Goal: Task Accomplishment & Management: Manage account settings

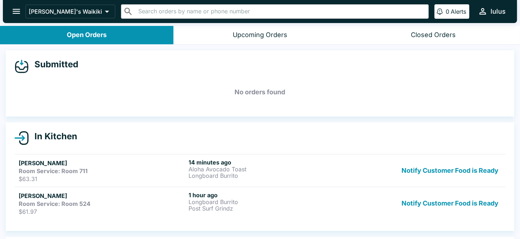
click at [424, 35] on div "Closed Orders" at bounding box center [433, 35] width 45 height 8
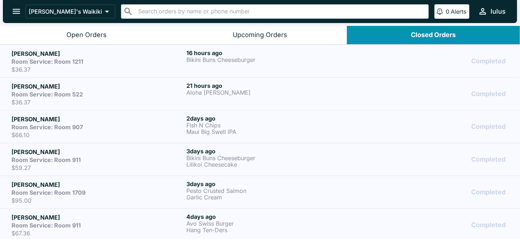
click at [75, 35] on div "Open Orders" at bounding box center [86, 35] width 40 height 8
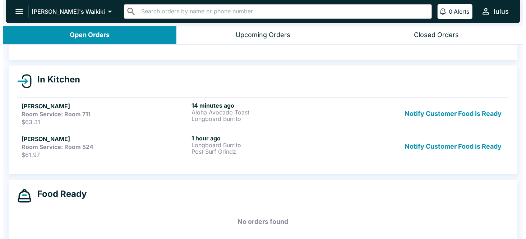
scroll to position [68, 0]
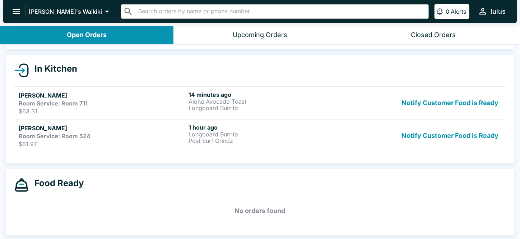
click at [322, 142] on p "Post Surf Grindz" at bounding box center [272, 140] width 167 height 6
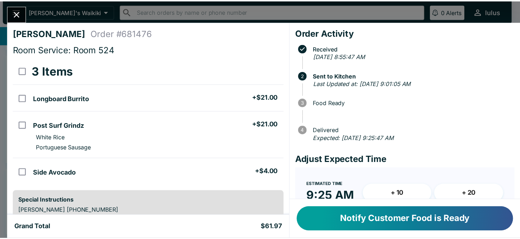
scroll to position [36, 0]
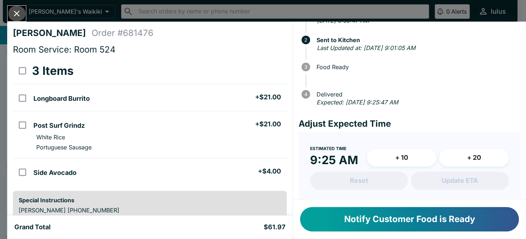
click at [18, 9] on icon "Close" at bounding box center [17, 14] width 10 height 10
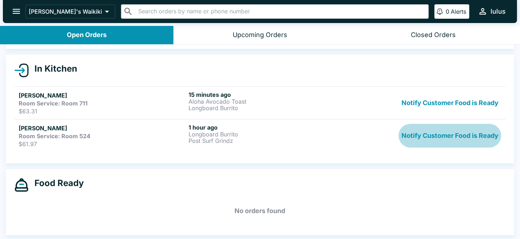
click at [440, 135] on button "Notify Customer Food is Ready" at bounding box center [450, 136] width 103 height 24
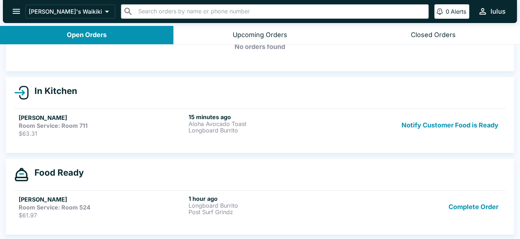
scroll to position [45, 0]
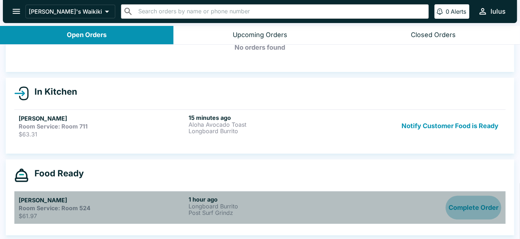
click at [457, 209] on button "Complete Order" at bounding box center [474, 207] width 56 height 24
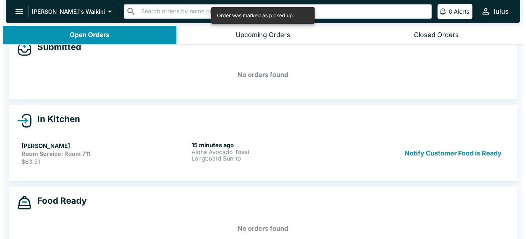
scroll to position [0, 0]
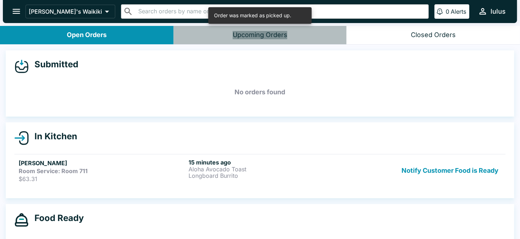
click at [282, 35] on div "Upcoming Orders" at bounding box center [260, 35] width 55 height 8
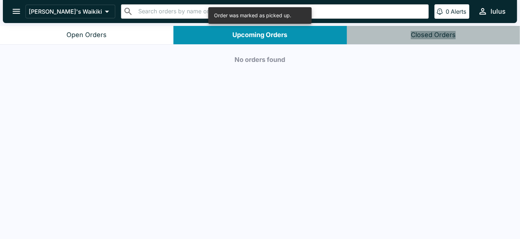
click at [453, 38] on div "Closed Orders" at bounding box center [433, 35] width 45 height 8
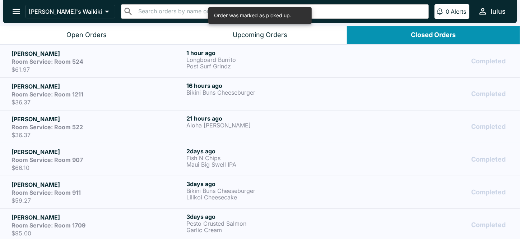
click at [335, 52] on h6 "1 hour ago" at bounding box center [272, 52] width 172 height 7
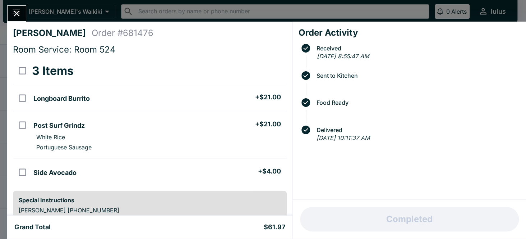
click at [22, 68] on input "select all" at bounding box center [22, 71] width 16 height 16
checkbox input "true"
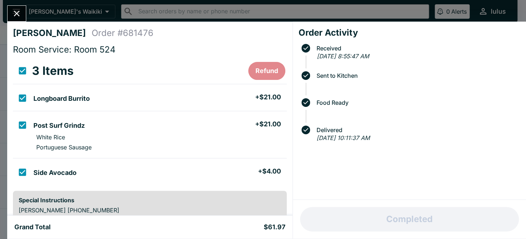
click at [262, 75] on button "Refund" at bounding box center [266, 71] width 37 height 18
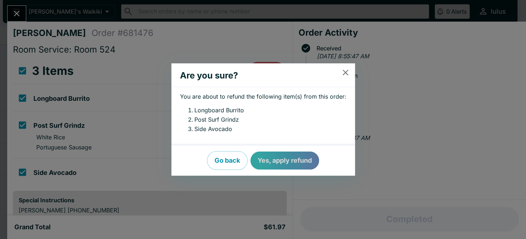
click at [297, 160] on button "Yes, apply refund" at bounding box center [284, 160] width 69 height 18
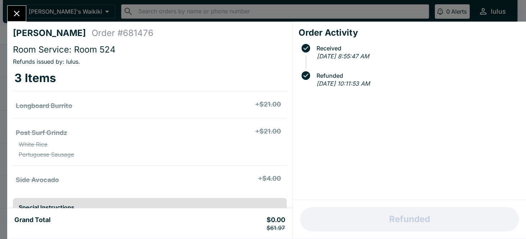
click at [18, 17] on icon "Close" at bounding box center [17, 14] width 10 height 10
